Goal: Task Accomplishment & Management: Manage account settings

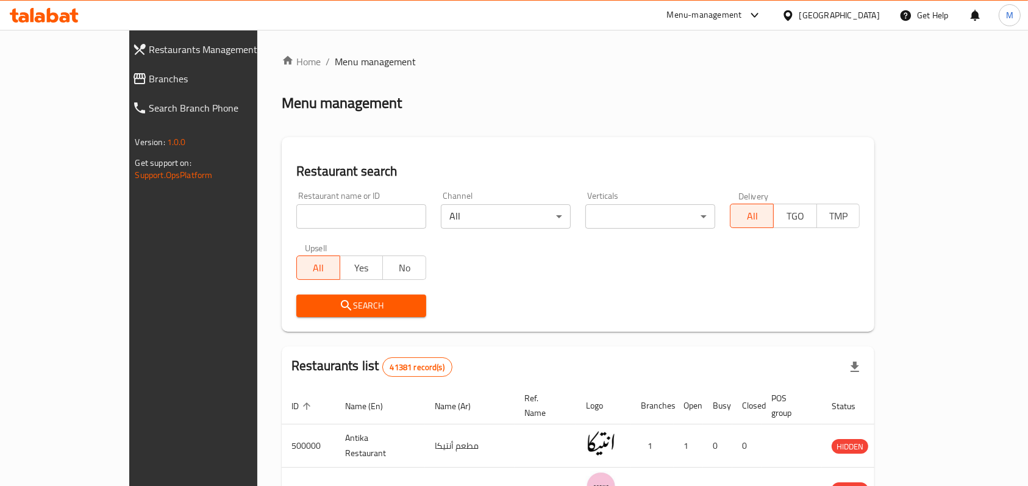
drag, startPoint x: 0, startPoint y: 0, endPoint x: 302, endPoint y: 212, distance: 369.4
click at [302, 212] on input "search" at bounding box center [361, 216] width 130 height 24
paste input "637028"
type input "637028"
click button "Search" at bounding box center [361, 305] width 130 height 23
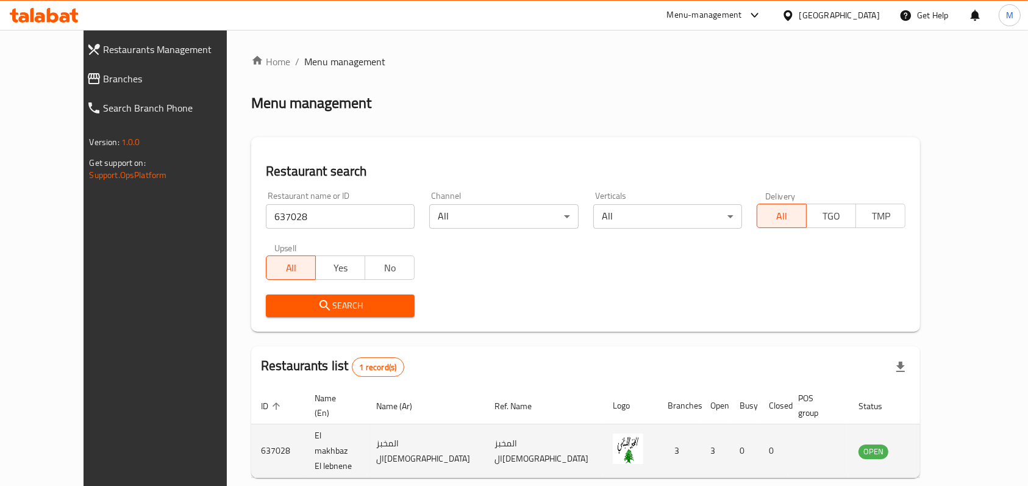
click at [937, 444] on icon "enhanced table" at bounding box center [929, 451] width 15 height 15
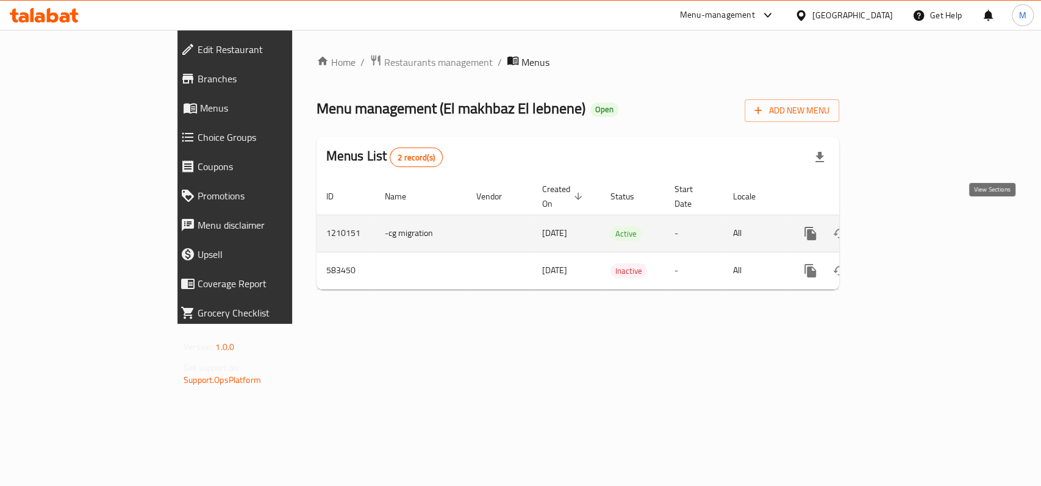
click at [905, 226] on icon "enhanced table" at bounding box center [898, 233] width 15 height 15
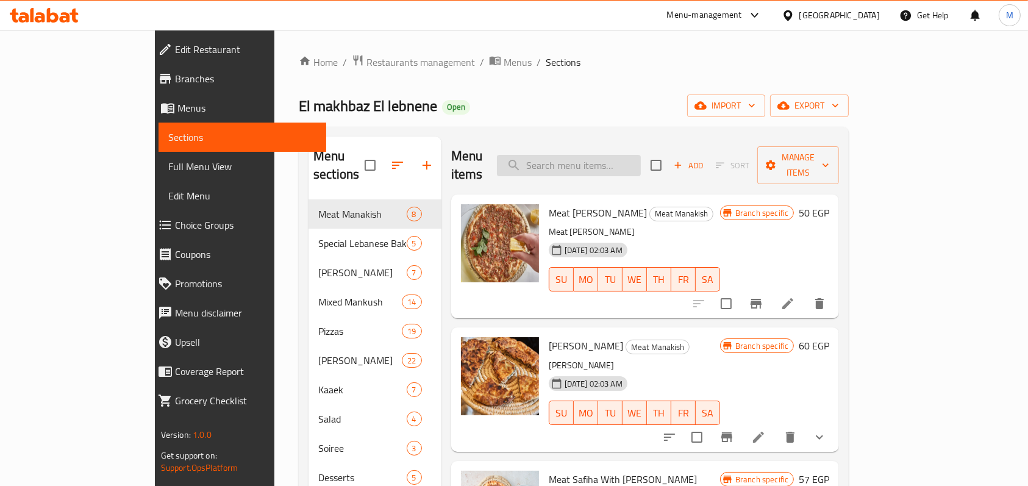
click at [641, 159] on input "search" at bounding box center [569, 165] width 144 height 21
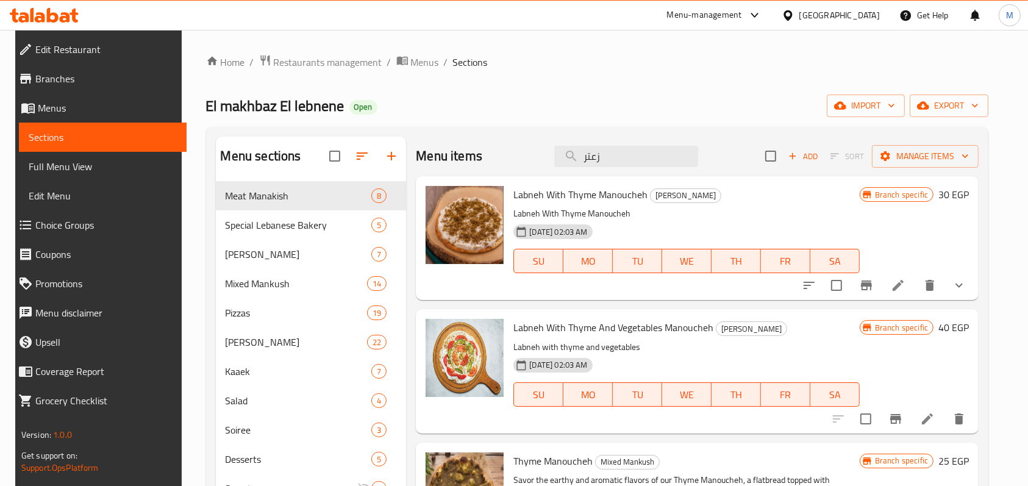
scroll to position [81, 0]
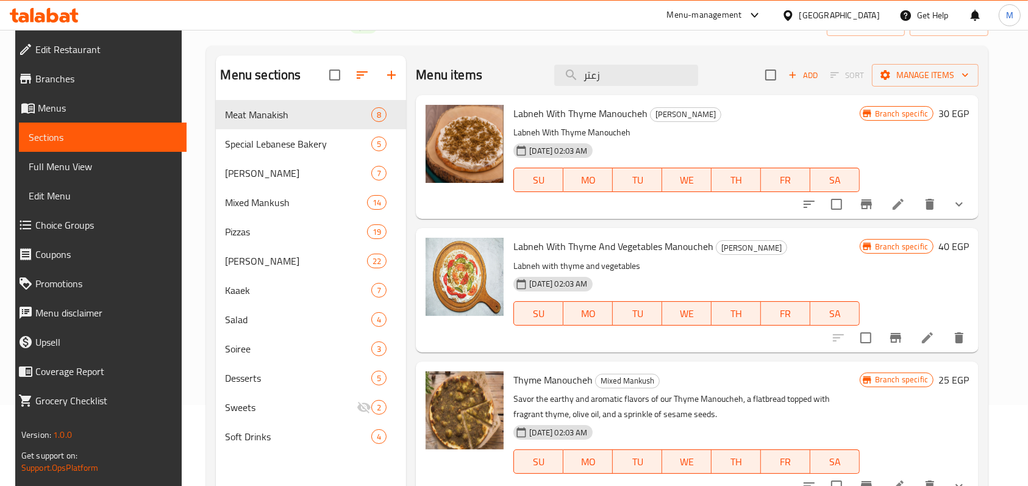
type input "زعتر"
click at [959, 205] on icon "show more" at bounding box center [959, 204] width 15 height 15
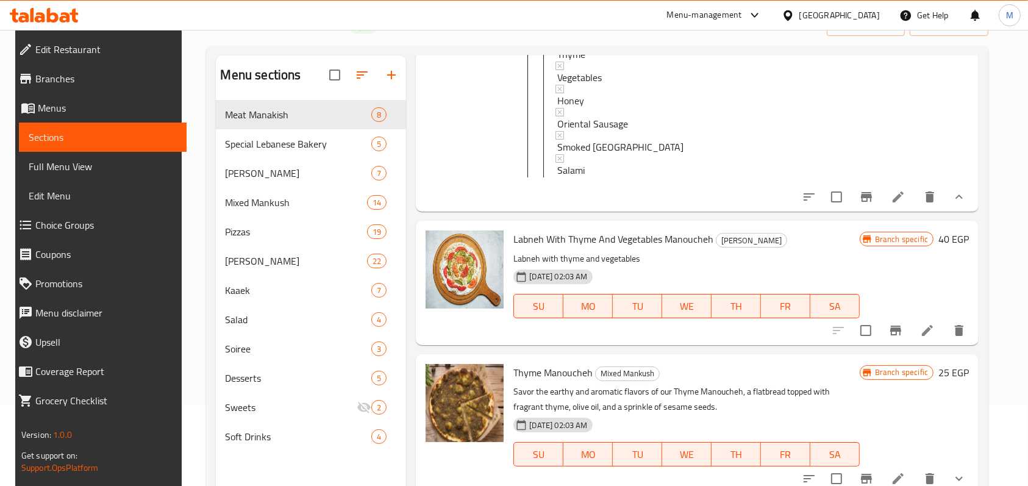
scroll to position [406, 0]
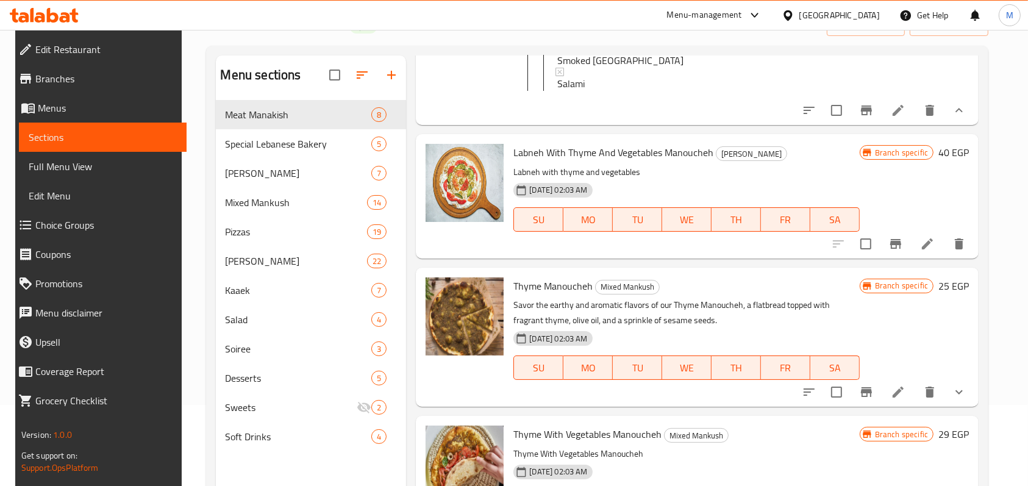
click at [954, 125] on button "show more" at bounding box center [958, 110] width 29 height 29
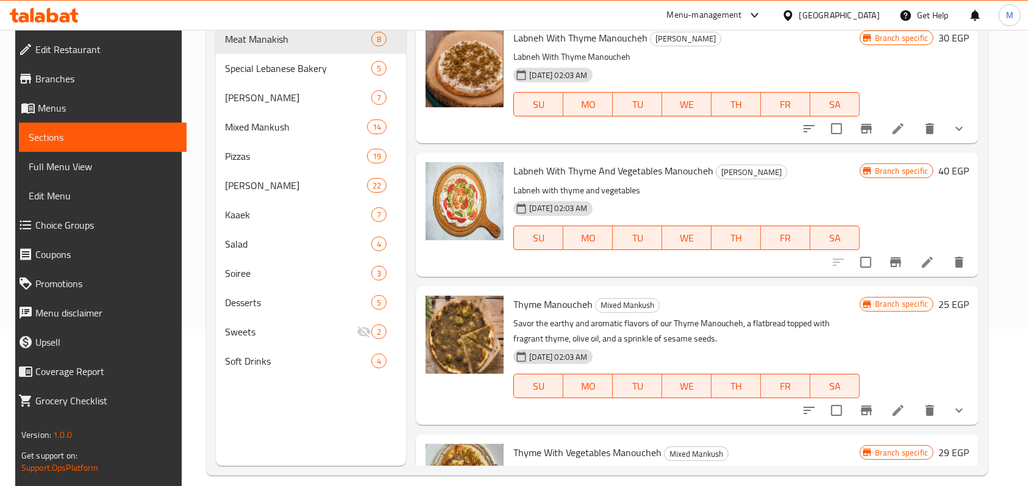
scroll to position [171, 0]
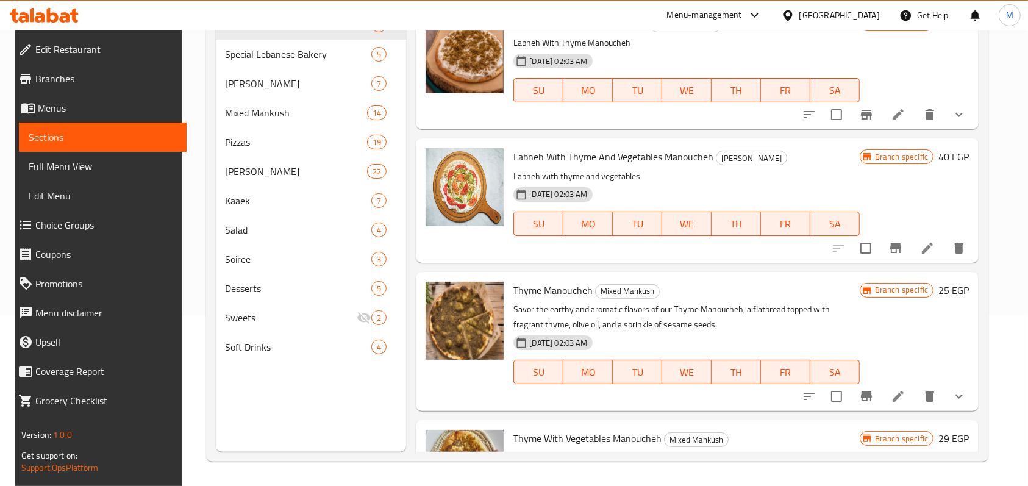
click at [961, 391] on icon "show more" at bounding box center [959, 396] width 15 height 15
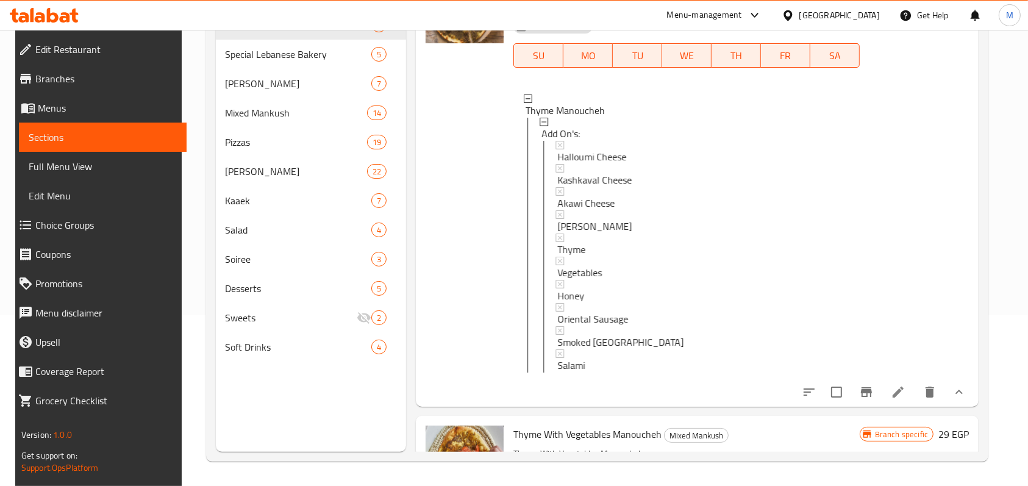
scroll to position [325, 0]
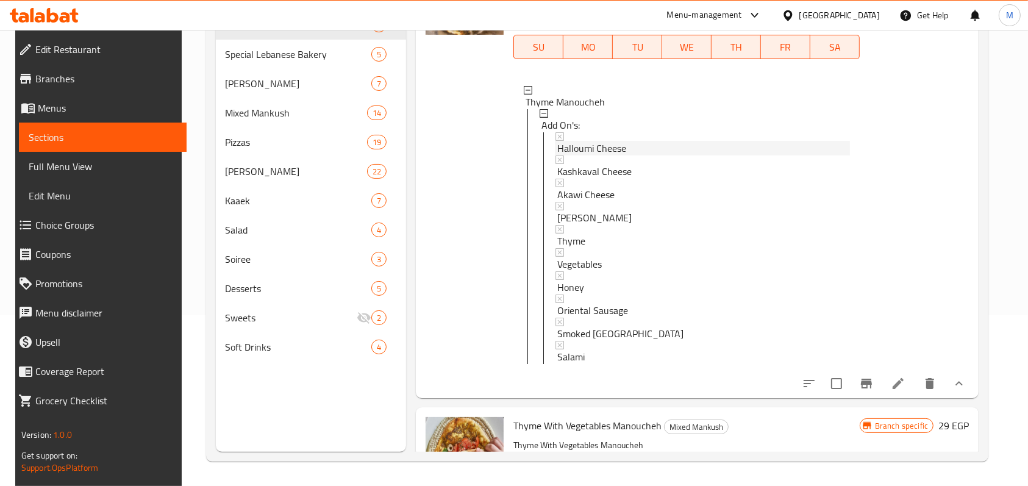
click at [598, 149] on span "Halloumi Cheese" at bounding box center [591, 148] width 69 height 15
click at [905, 391] on icon at bounding box center [898, 383] width 15 height 15
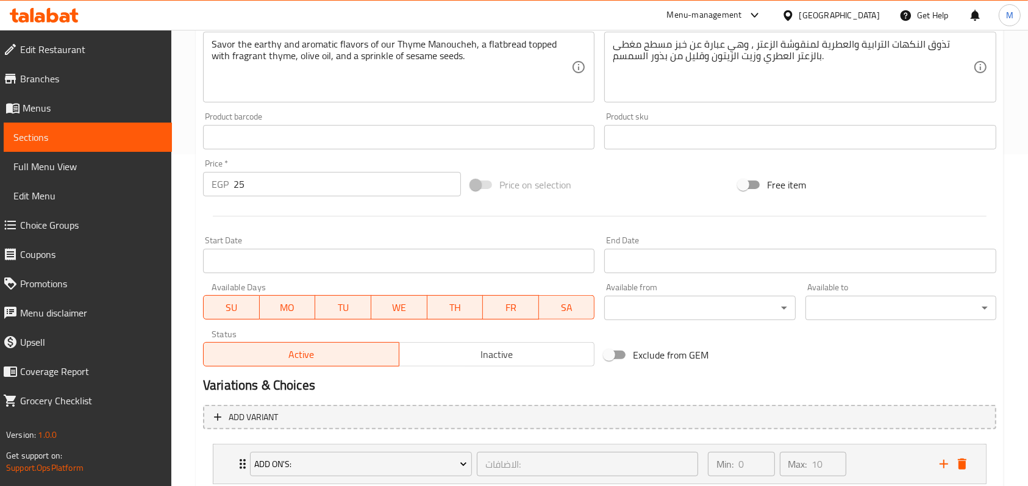
scroll to position [406, 0]
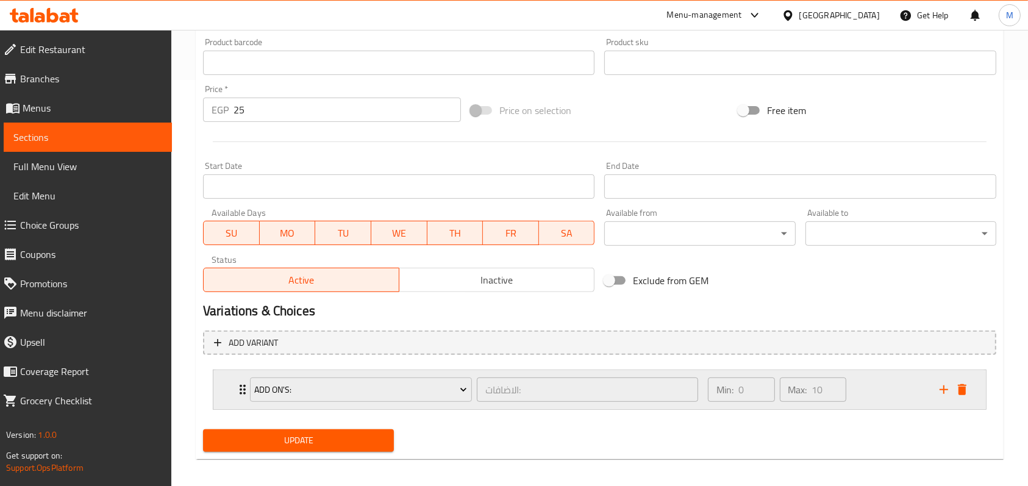
click at [219, 389] on div "Add On's: الاضافات: ​ Min: 0 ​ Max: 10 ​" at bounding box center [599, 389] width 772 height 39
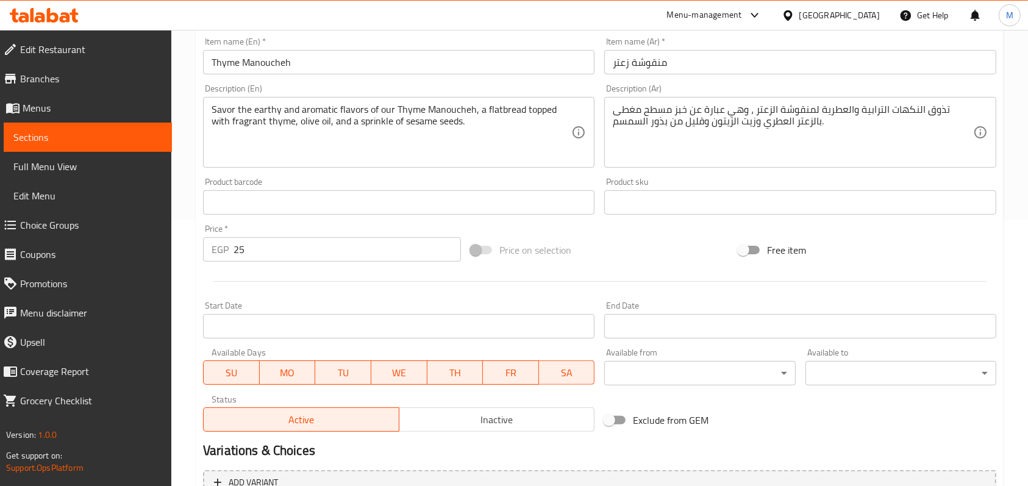
scroll to position [0, 0]
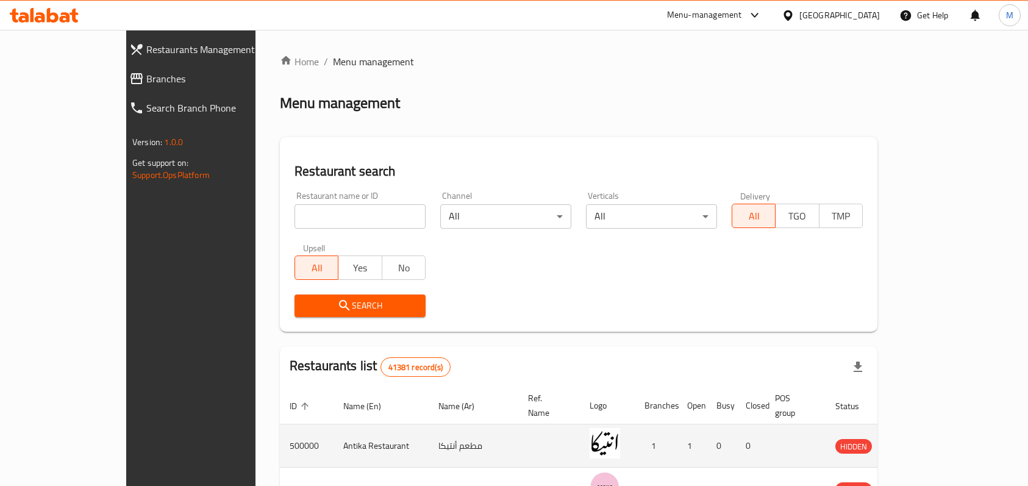
scroll to position [171, 0]
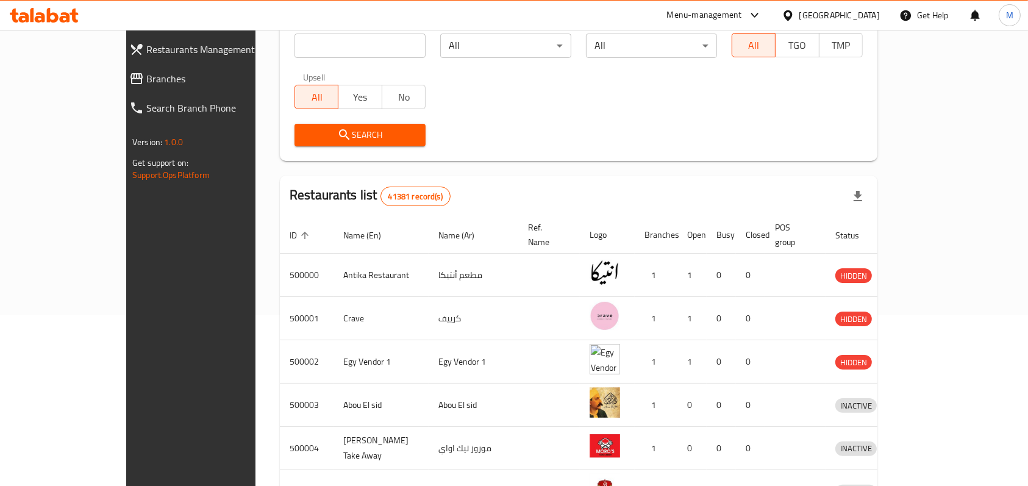
click at [310, 43] on input "search" at bounding box center [359, 46] width 131 height 24
paste input "637028"
type input "637028"
click button "Search" at bounding box center [359, 135] width 131 height 23
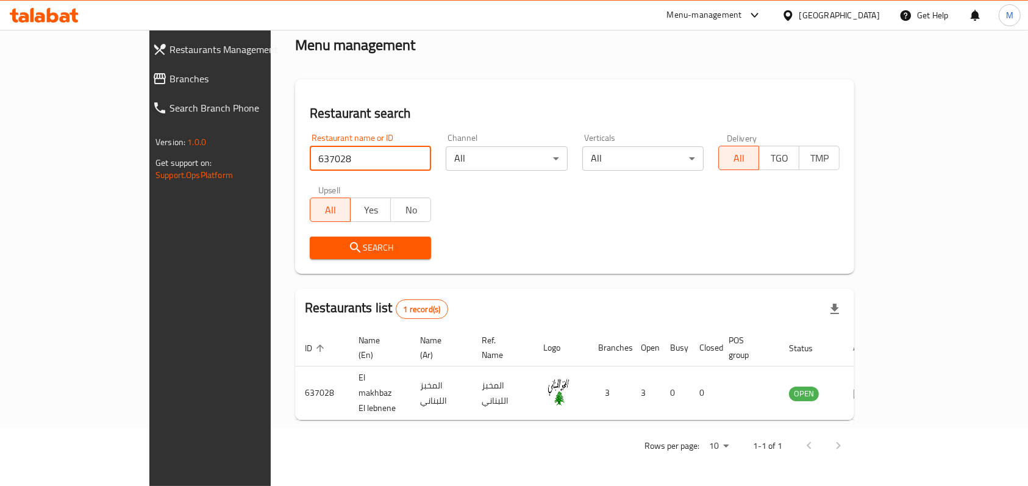
scroll to position [34, 0]
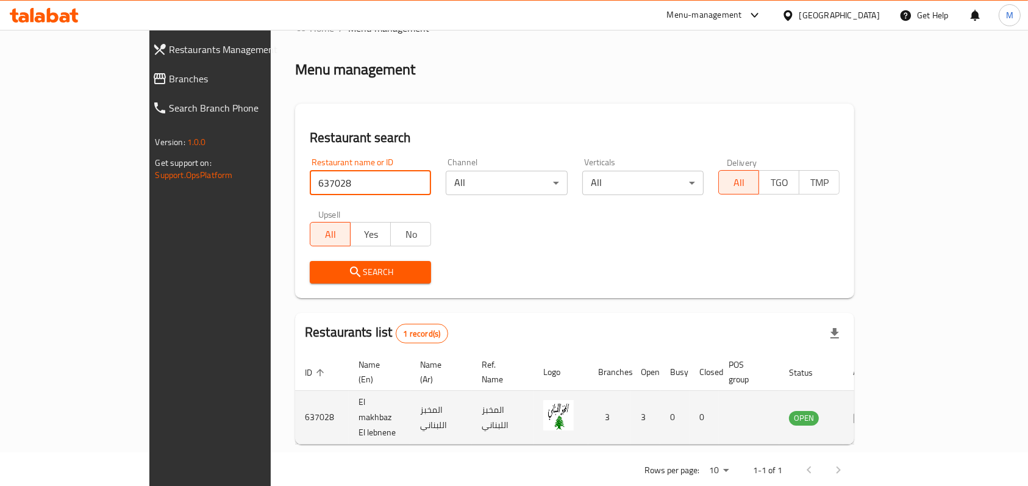
click at [867, 413] on icon "enhanced table" at bounding box center [859, 418] width 13 height 10
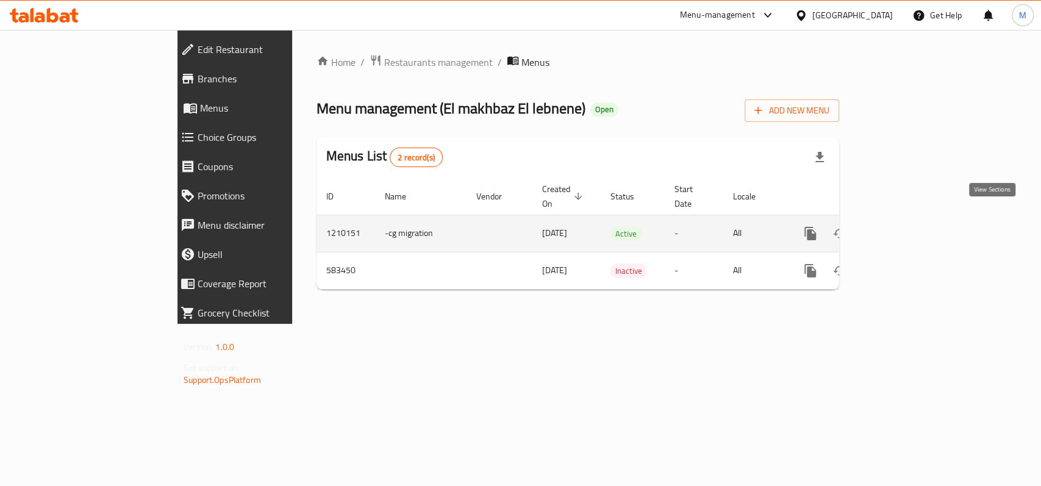
click at [913, 219] on link "enhanced table" at bounding box center [897, 233] width 29 height 29
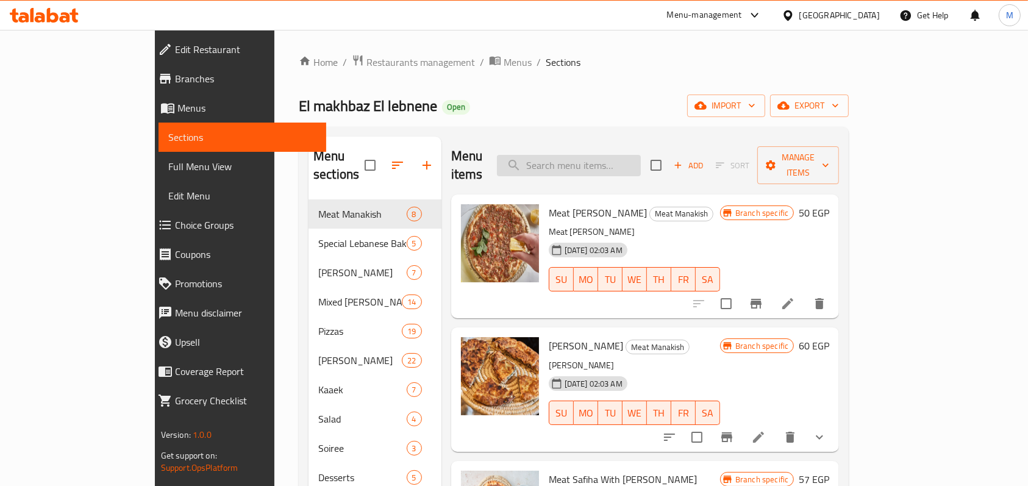
click at [610, 166] on input "search" at bounding box center [569, 165] width 144 height 21
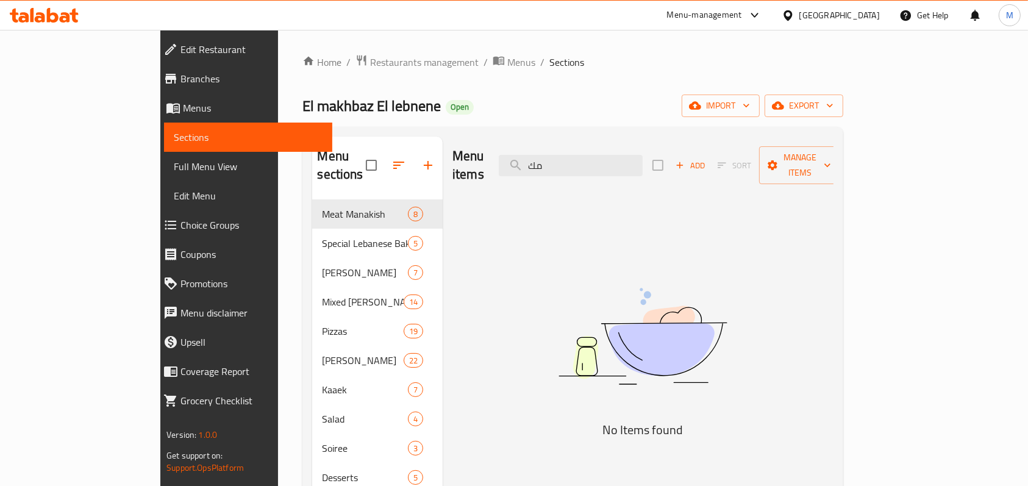
type input "م"
type input "ج"
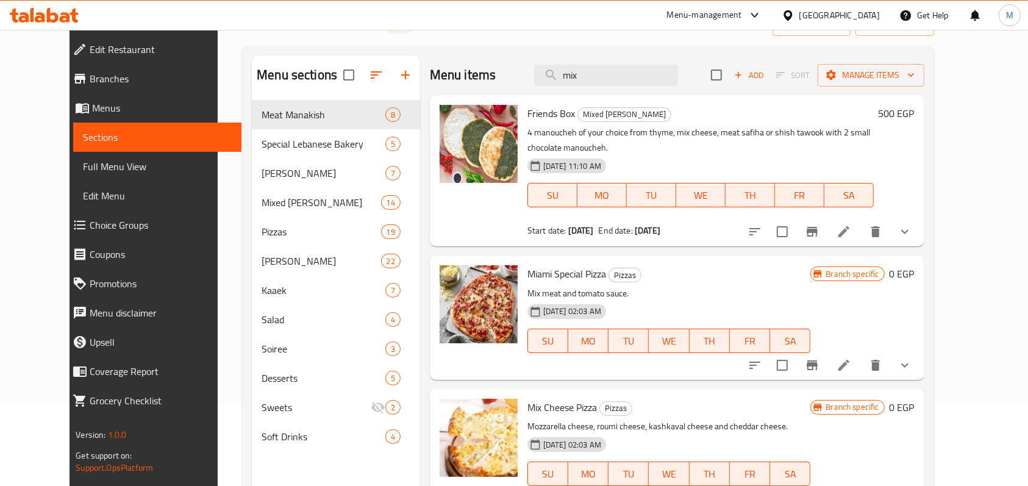
type input "mix"
click at [912, 226] on icon "show more" at bounding box center [904, 231] width 15 height 15
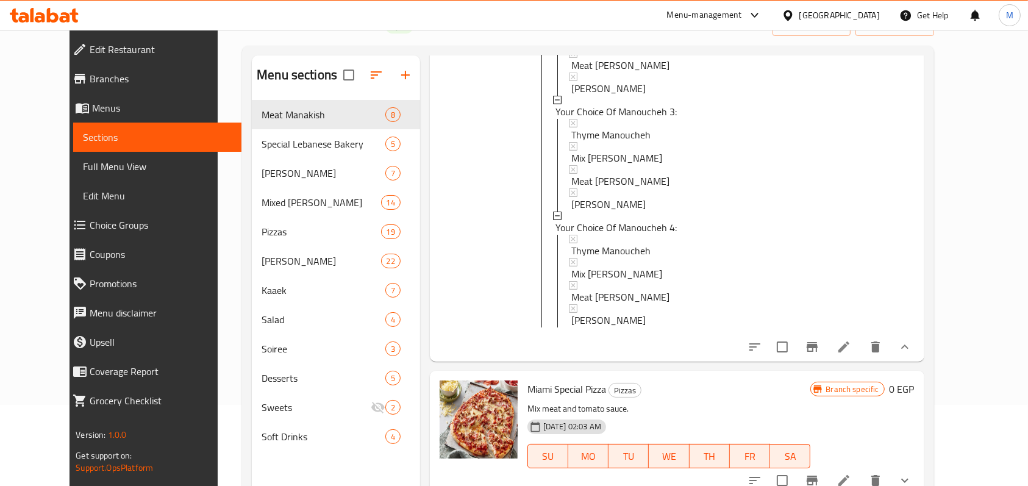
scroll to position [406, 0]
click at [908, 348] on icon "show more" at bounding box center [904, 346] width 7 height 4
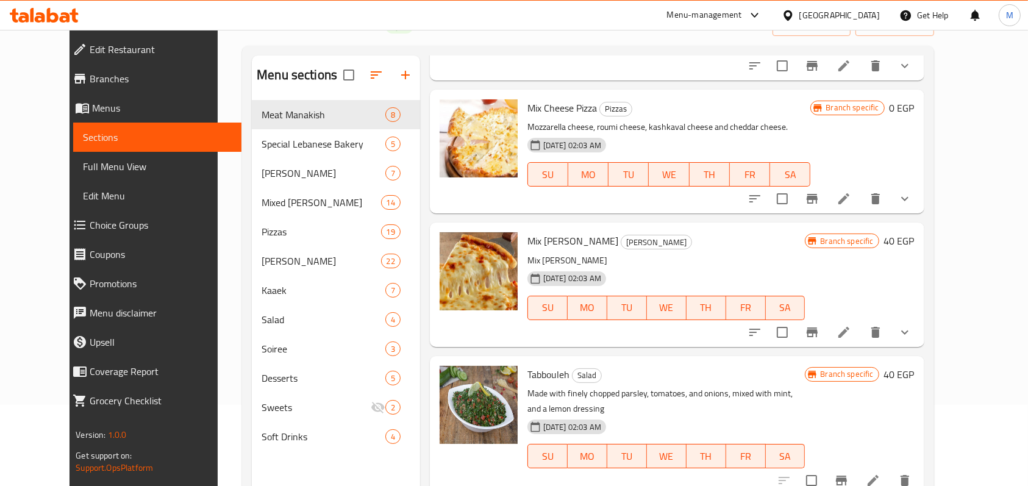
scroll to position [325, 0]
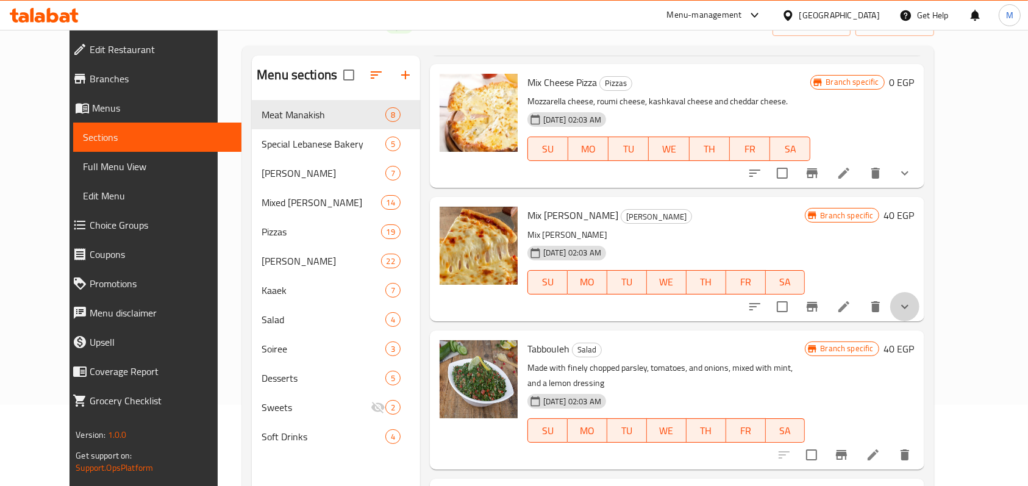
click at [919, 305] on button "show more" at bounding box center [904, 306] width 29 height 29
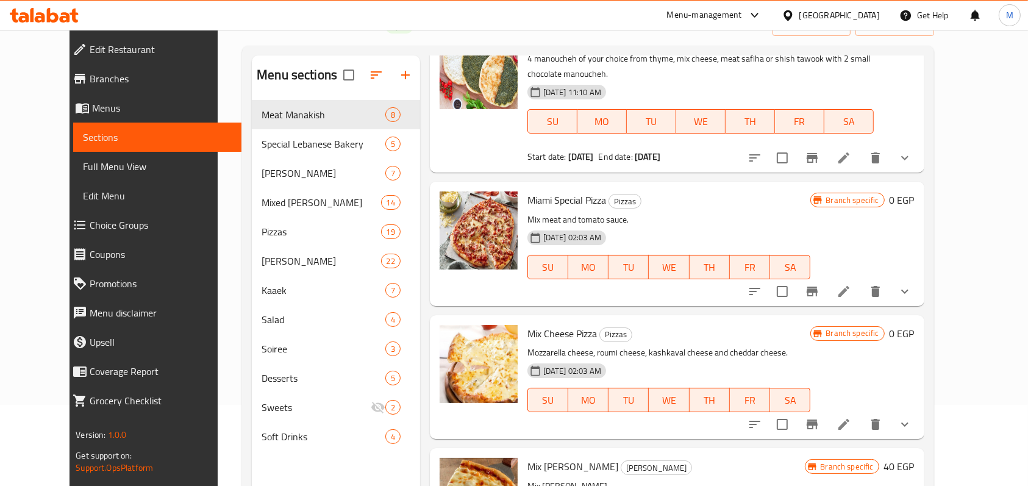
scroll to position [0, 0]
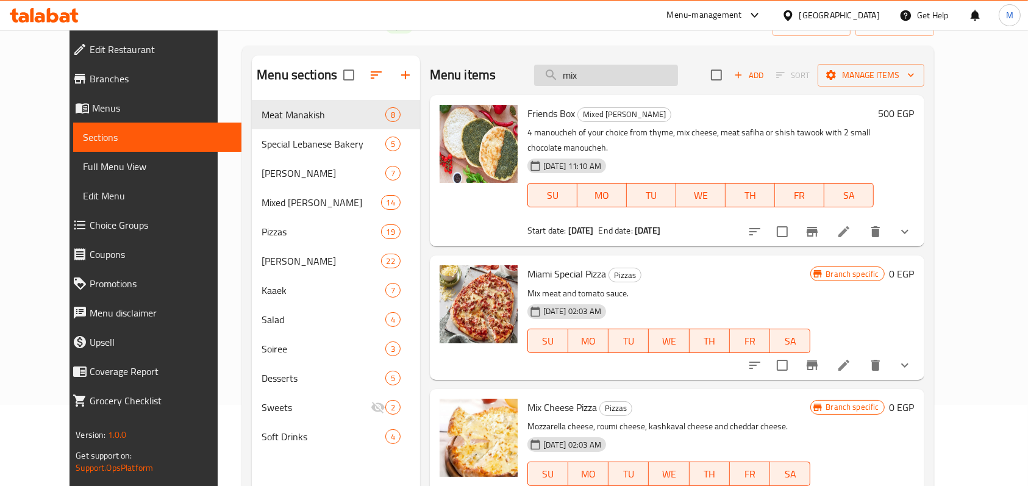
click at [638, 69] on input "mix" at bounding box center [606, 75] width 144 height 21
click at [637, 72] on input "mix" at bounding box center [606, 75] width 144 height 21
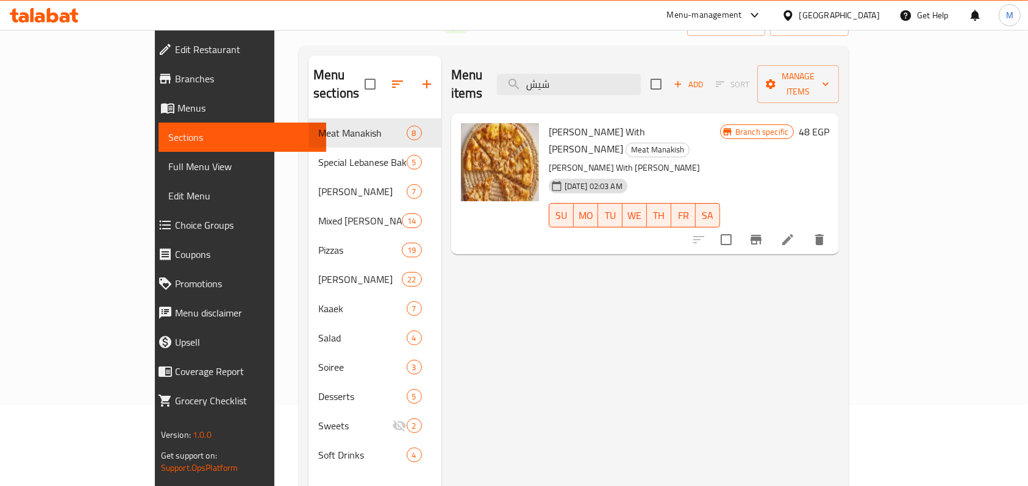
type input "شيش"
click at [641, 77] on input "شيش" at bounding box center [569, 84] width 144 height 21
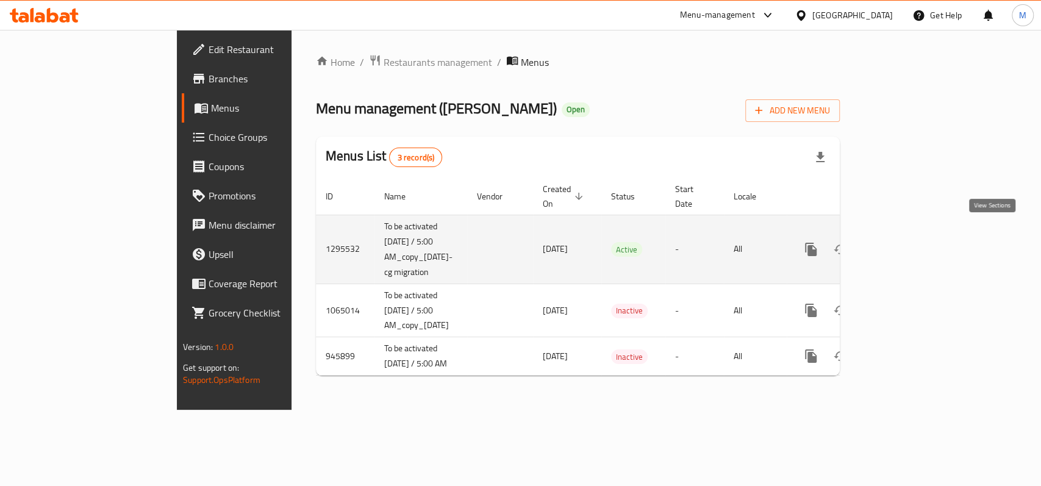
click at [913, 235] on link "enhanced table" at bounding box center [898, 249] width 29 height 29
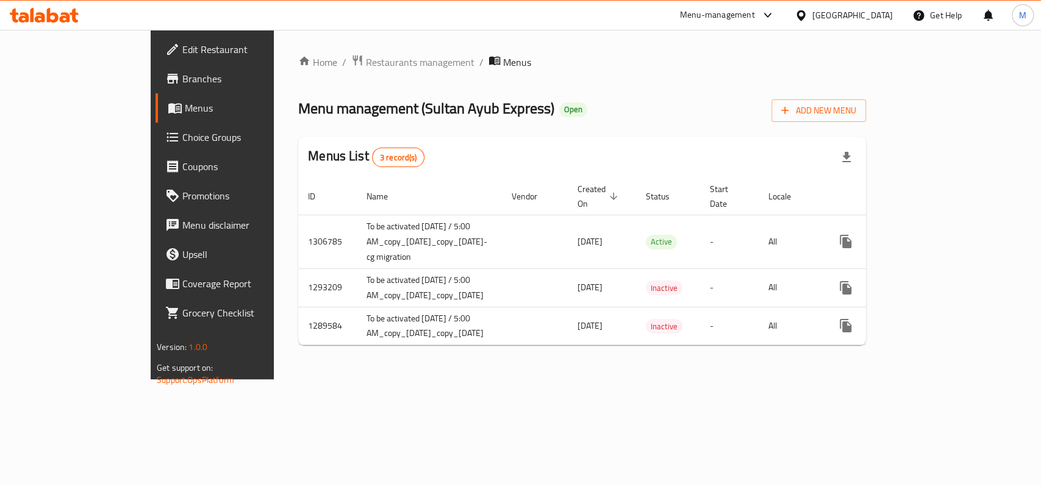
click at [182, 84] on span "Branches" at bounding box center [248, 78] width 132 height 15
